Goal: Information Seeking & Learning: Learn about a topic

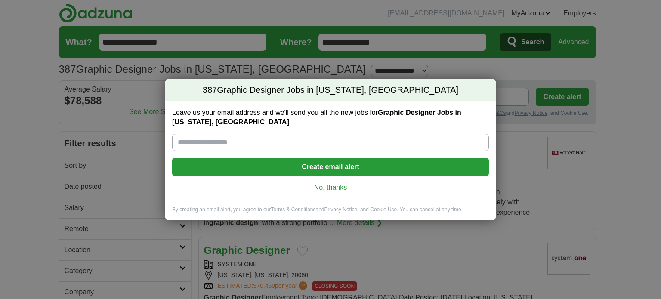
click at [329, 184] on link "No, thanks" at bounding box center [330, 187] width 303 height 9
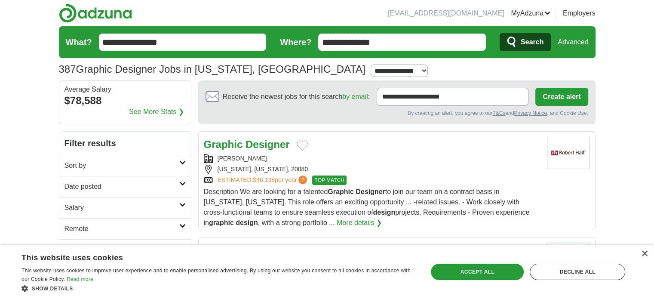
click at [401, 145] on div "Graphic Designer" at bounding box center [372, 144] width 336 height 15
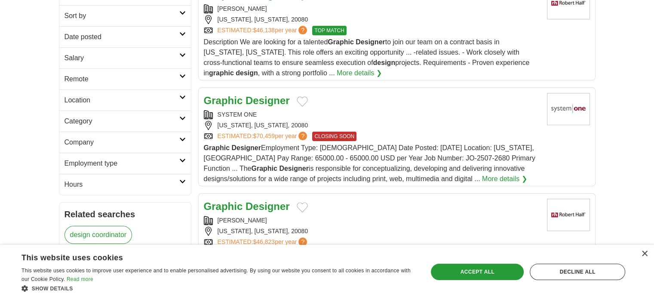
scroll to position [151, 0]
click at [249, 100] on strong "Designer" at bounding box center [268, 100] width 44 height 12
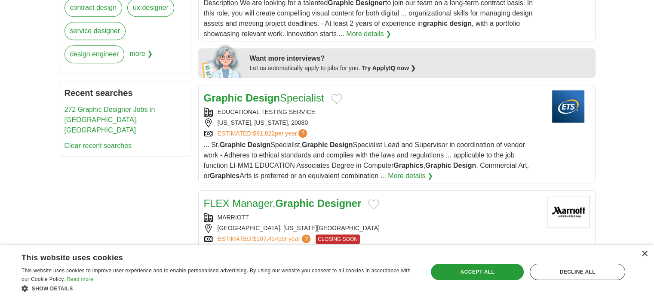
scroll to position [414, 0]
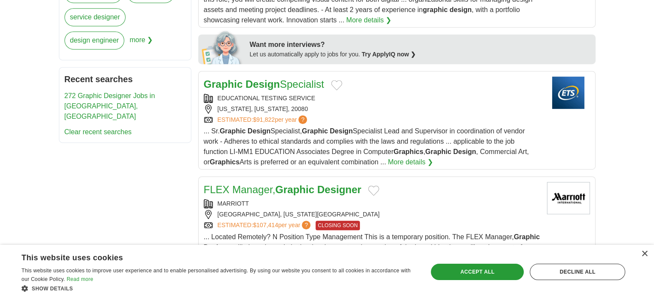
click at [387, 105] on div "[US_STATE], [US_STATE], 20080" at bounding box center [372, 109] width 336 height 9
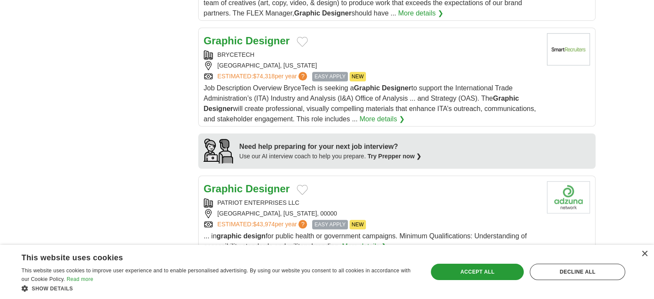
scroll to position [668, 0]
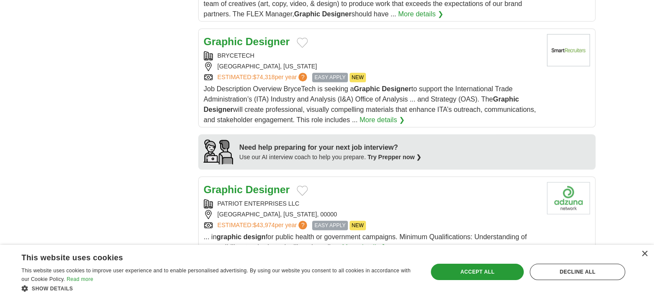
click at [267, 39] on strong "Designer" at bounding box center [268, 42] width 44 height 12
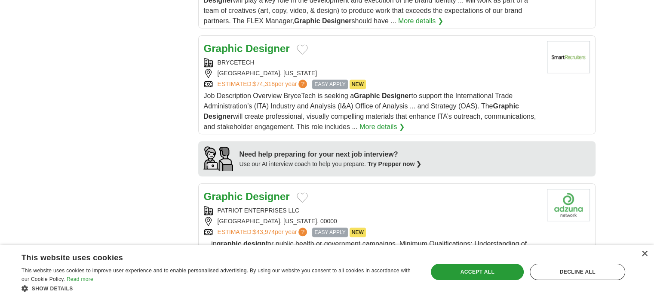
scroll to position [659, 0]
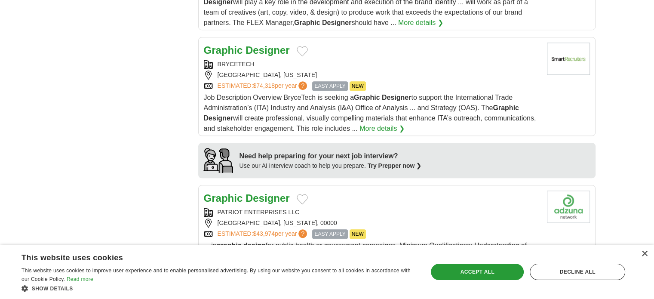
click at [237, 49] on link "Graphic Designer" at bounding box center [247, 50] width 86 height 12
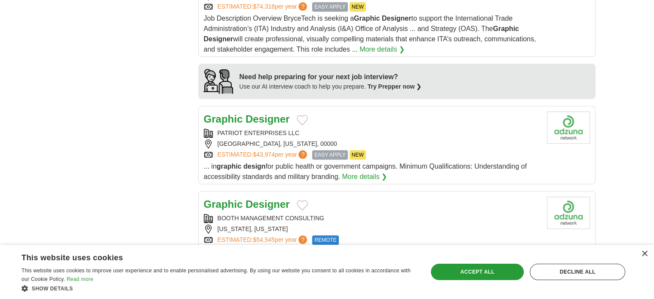
scroll to position [739, 0]
click at [246, 120] on strong "Designer" at bounding box center [268, 118] width 44 height 12
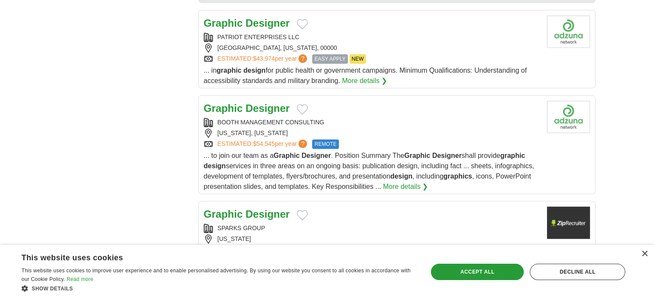
scroll to position [835, 0]
click at [233, 102] on strong "Graphic" at bounding box center [223, 108] width 39 height 12
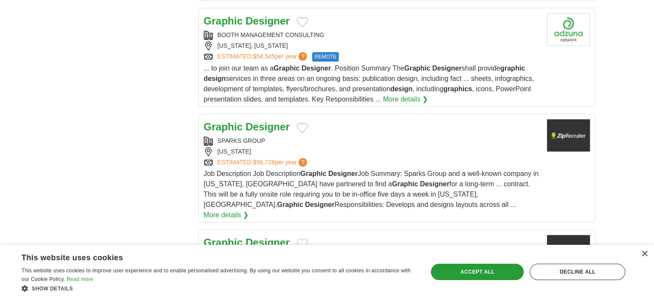
scroll to position [922, 0]
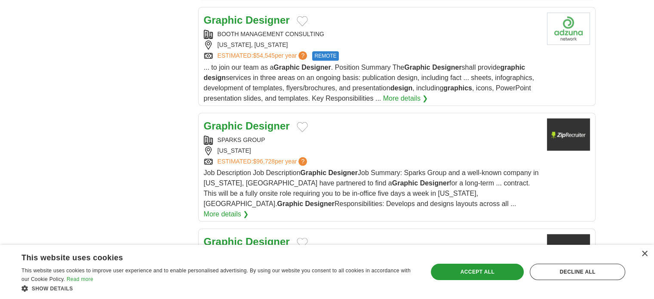
click at [246, 122] on strong "Designer" at bounding box center [268, 126] width 44 height 12
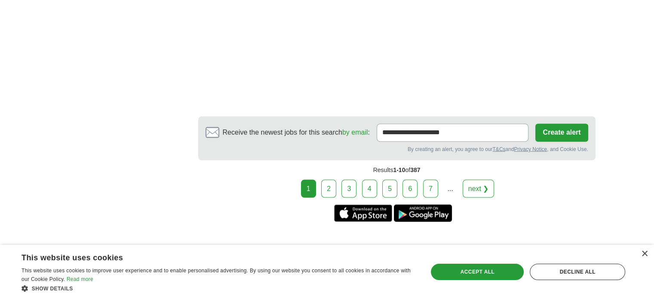
scroll to position [1502, 0]
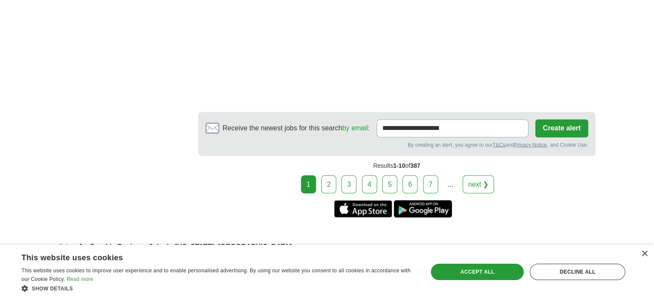
click at [331, 175] on link "2" at bounding box center [328, 184] width 15 height 18
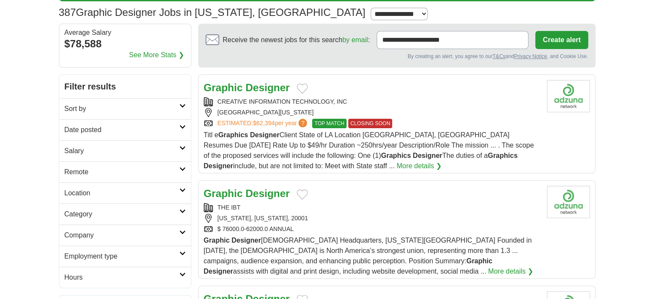
scroll to position [57, 0]
click at [234, 89] on strong "Graphic" at bounding box center [223, 88] width 39 height 12
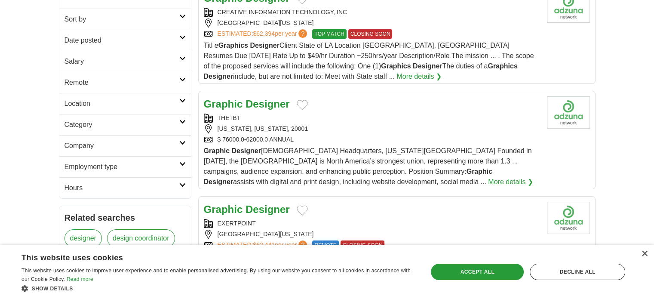
scroll to position [150, 0]
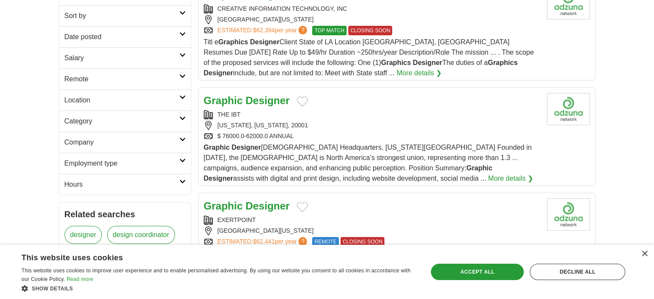
click at [234, 99] on strong "Graphic" at bounding box center [223, 101] width 39 height 12
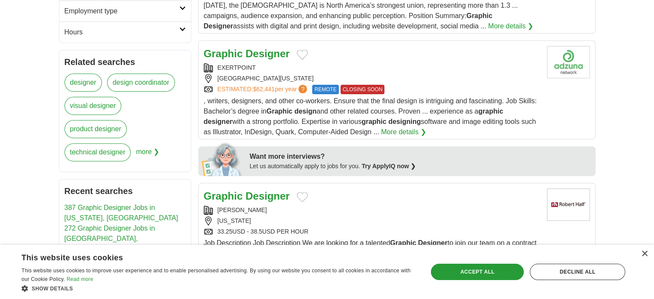
scroll to position [299, 0]
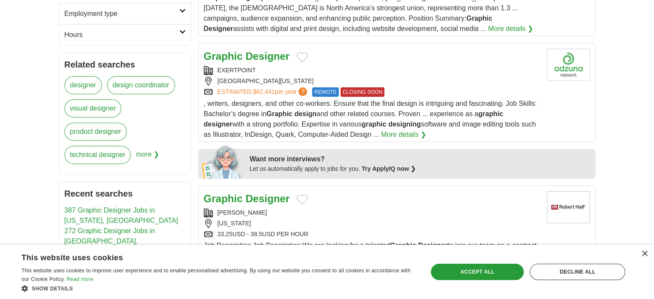
click at [330, 83] on div "FALLS CHURCH, VIRGINIA, 22042" at bounding box center [372, 81] width 336 height 9
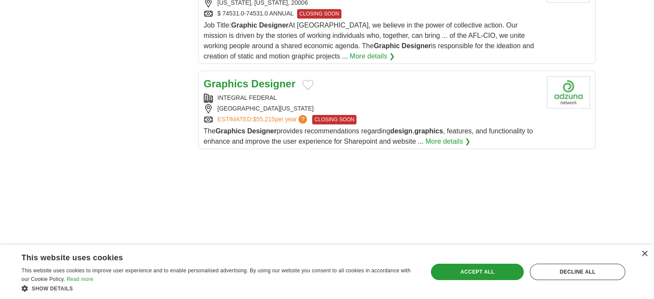
scroll to position [1091, 0]
click at [302, 104] on div "ARLINGTON, VIRGINIA, 22101" at bounding box center [372, 108] width 336 height 9
